Goal: Information Seeking & Learning: Learn about a topic

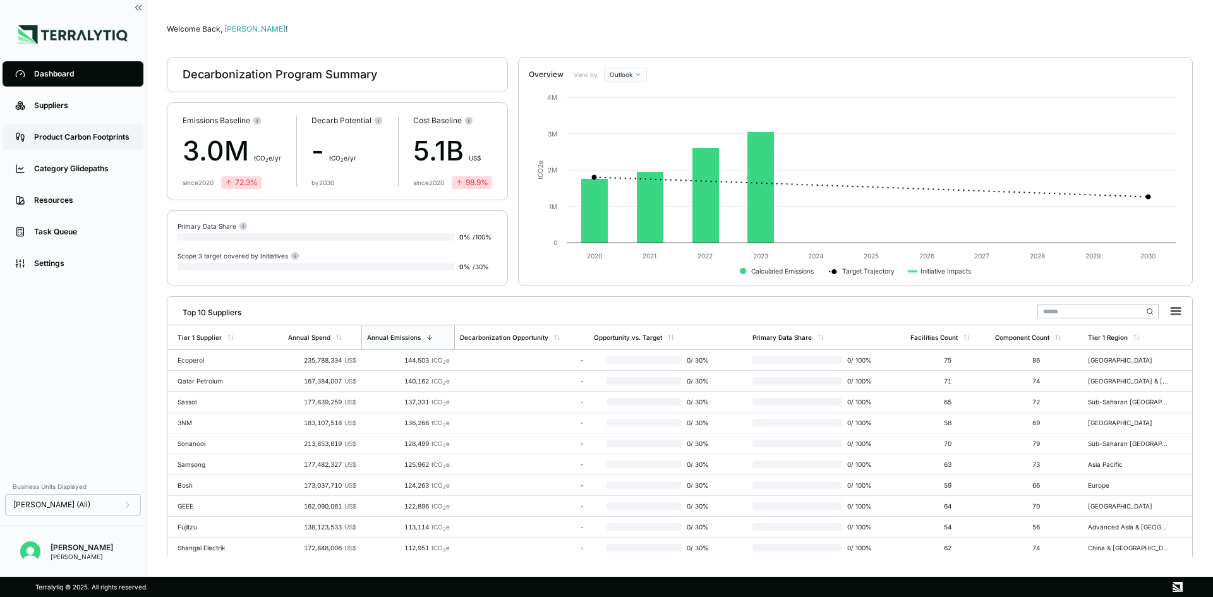
click at [82, 140] on div "Product Carbon Footprints" at bounding box center [82, 137] width 97 height 10
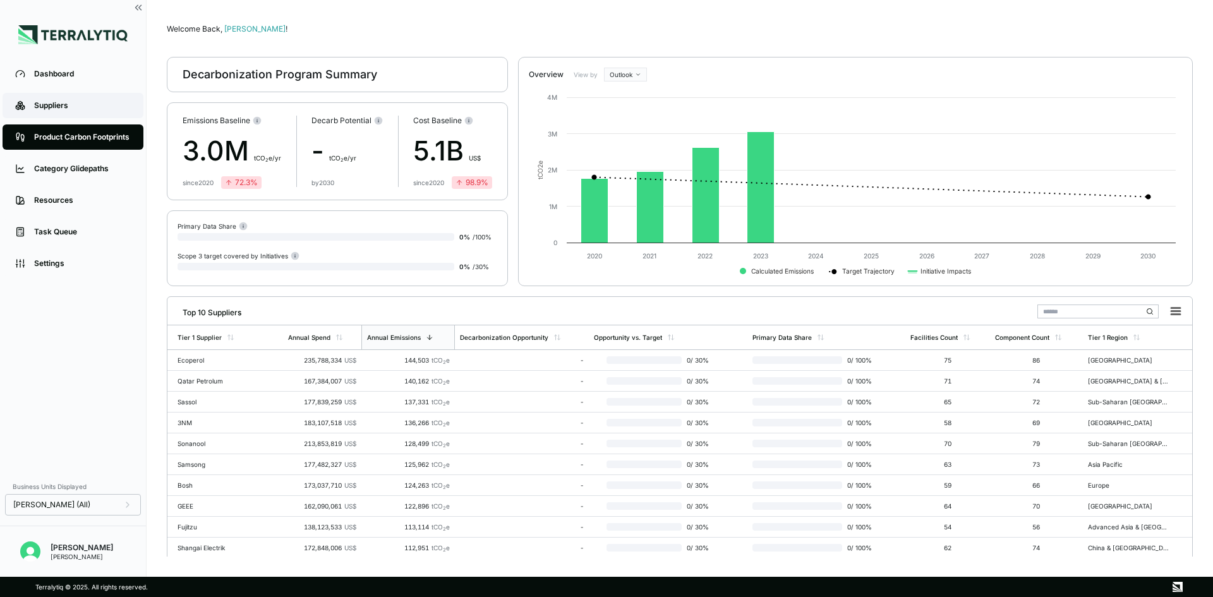
click at [80, 114] on link "Suppliers" at bounding box center [73, 105] width 141 height 25
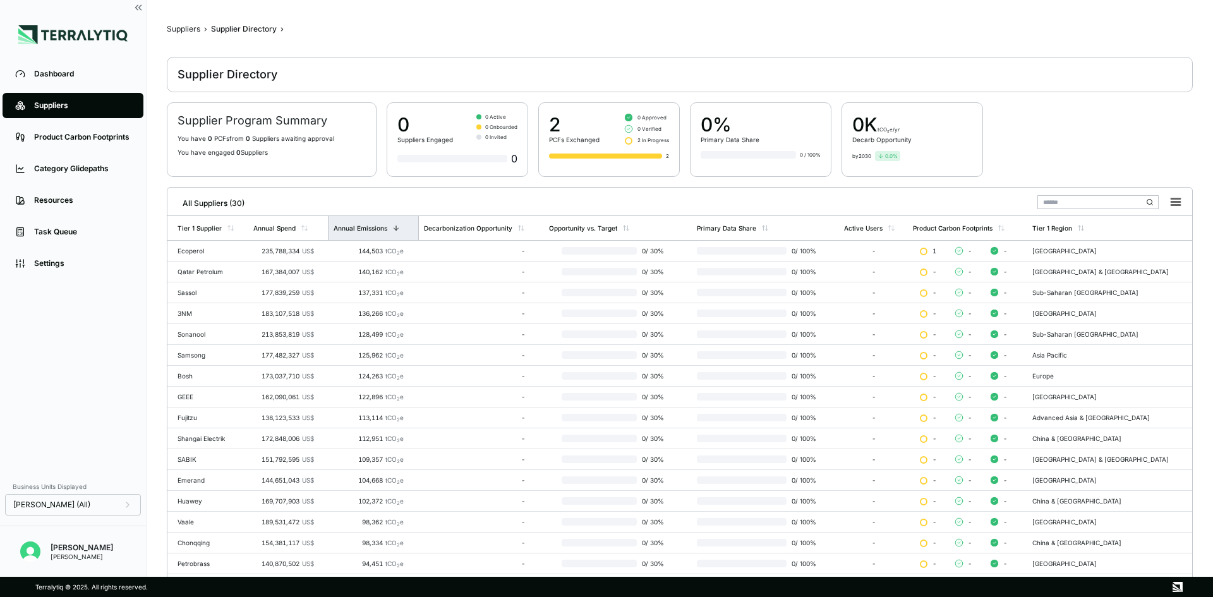
click at [401, 224] on div "Annual Emissions" at bounding box center [373, 228] width 91 height 24
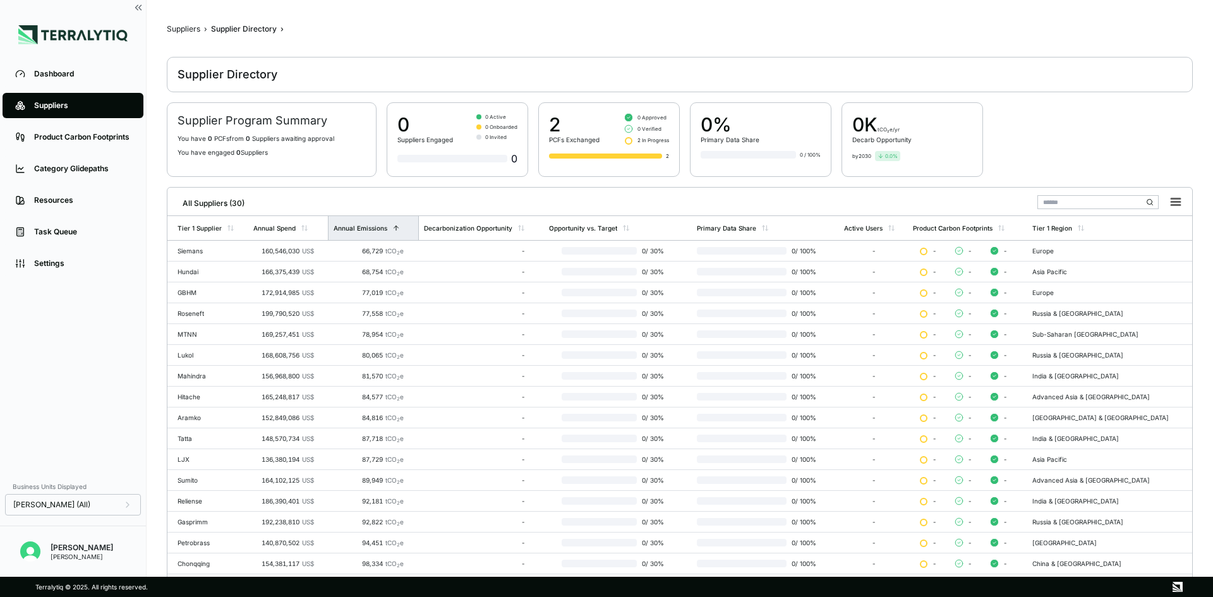
click at [401, 224] on div "Annual Emissions" at bounding box center [373, 228] width 91 height 24
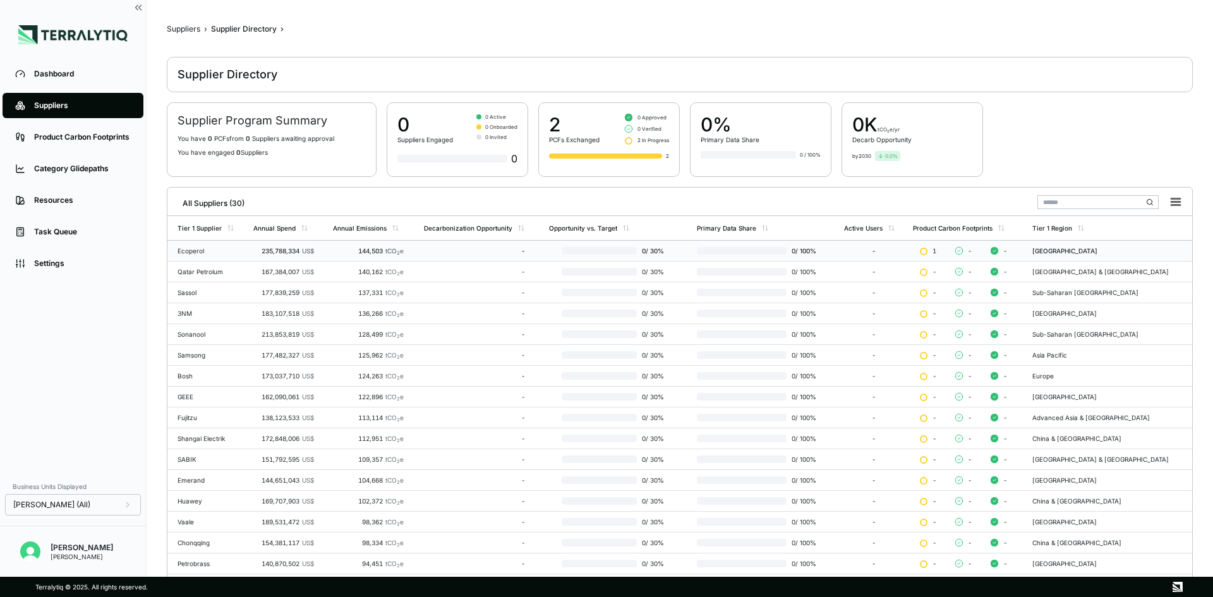
click at [209, 250] on div "Ecoperol" at bounding box center [210, 251] width 66 height 8
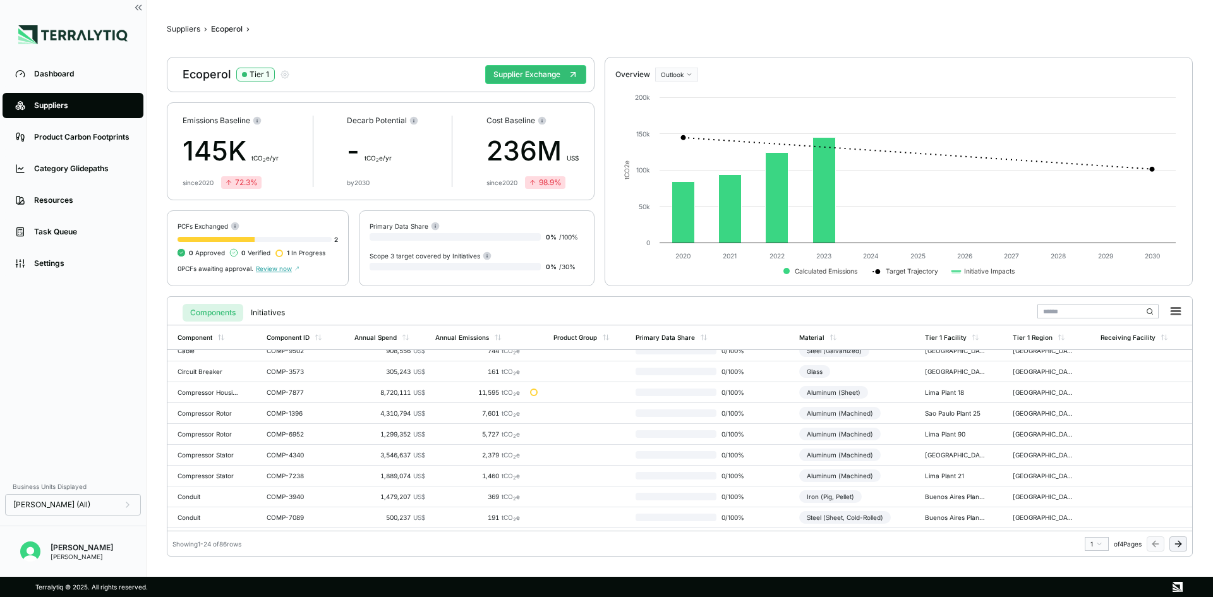
scroll to position [320, 0]
click at [404, 425] on td "500,237 US$" at bounding box center [389, 415] width 81 height 21
